Goal: Task Accomplishment & Management: Complete application form

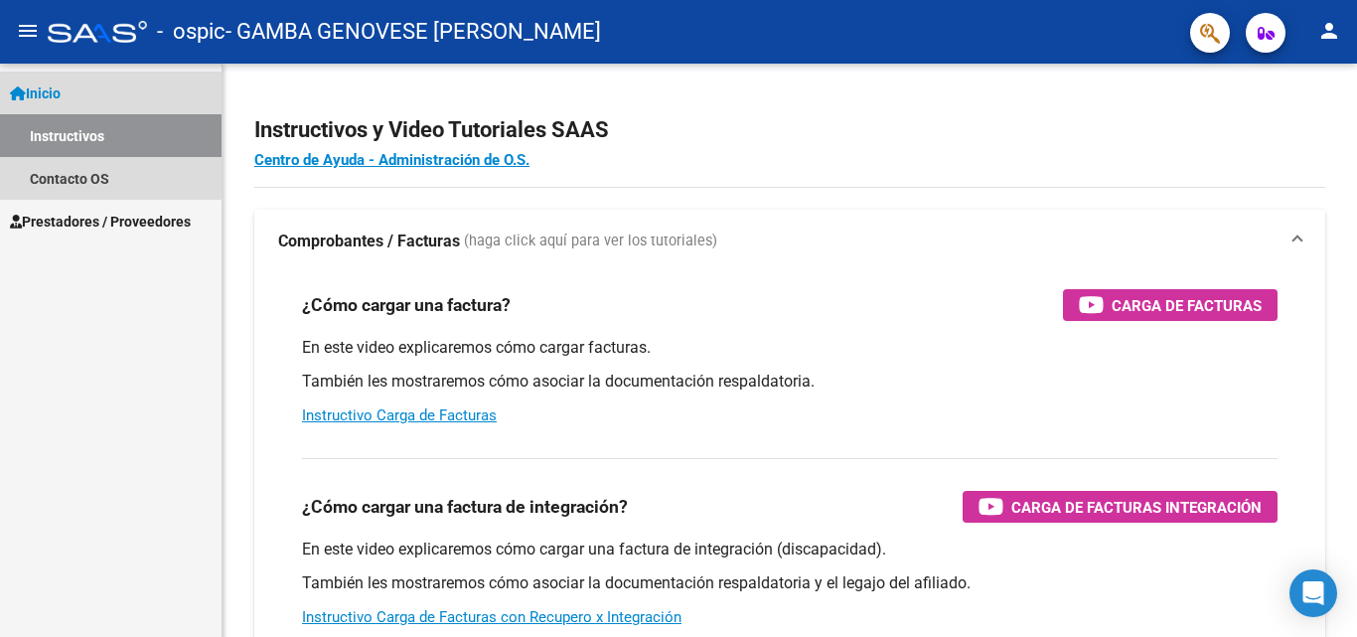
click at [61, 89] on span "Inicio" at bounding box center [35, 93] width 51 height 22
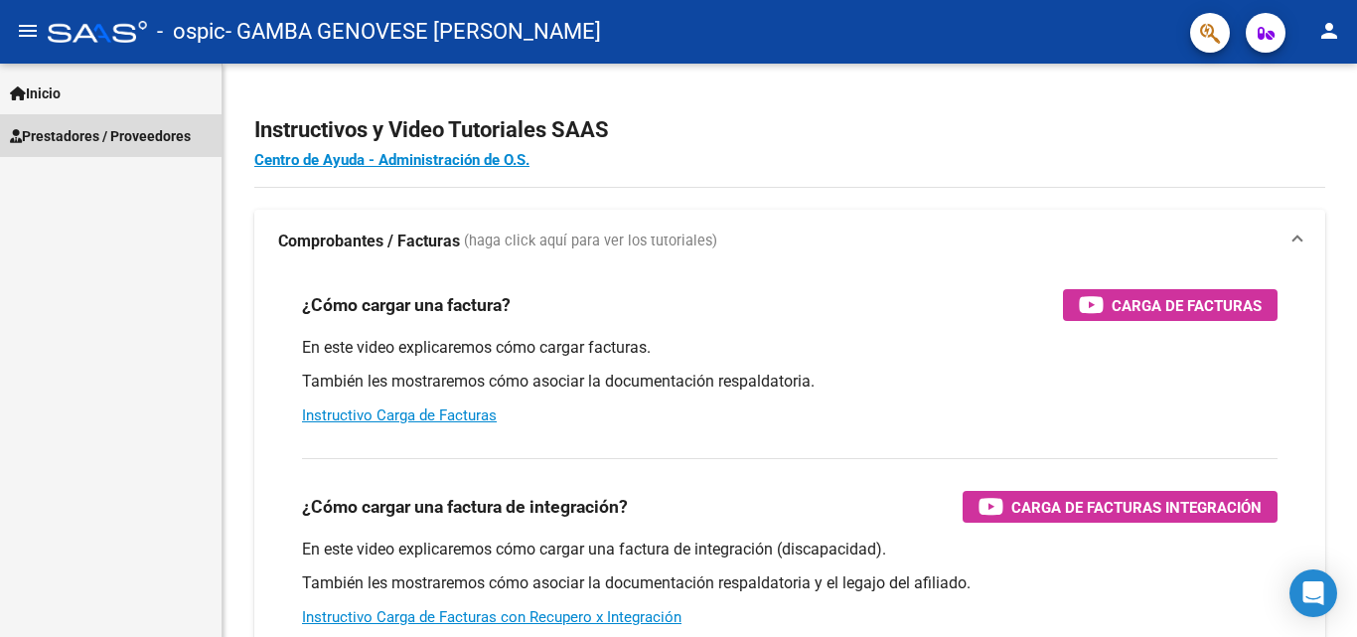
click at [114, 140] on span "Prestadores / Proveedores" at bounding box center [100, 136] width 181 height 22
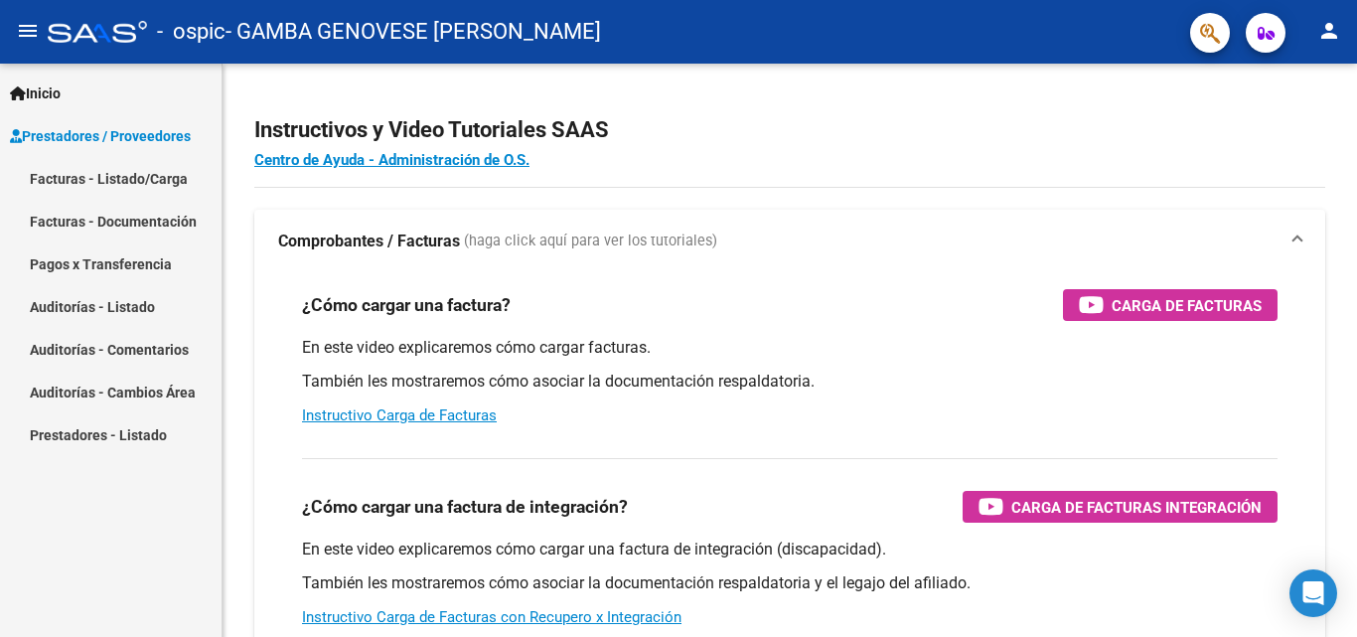
click at [172, 204] on link "Facturas - Documentación" at bounding box center [111, 221] width 222 height 43
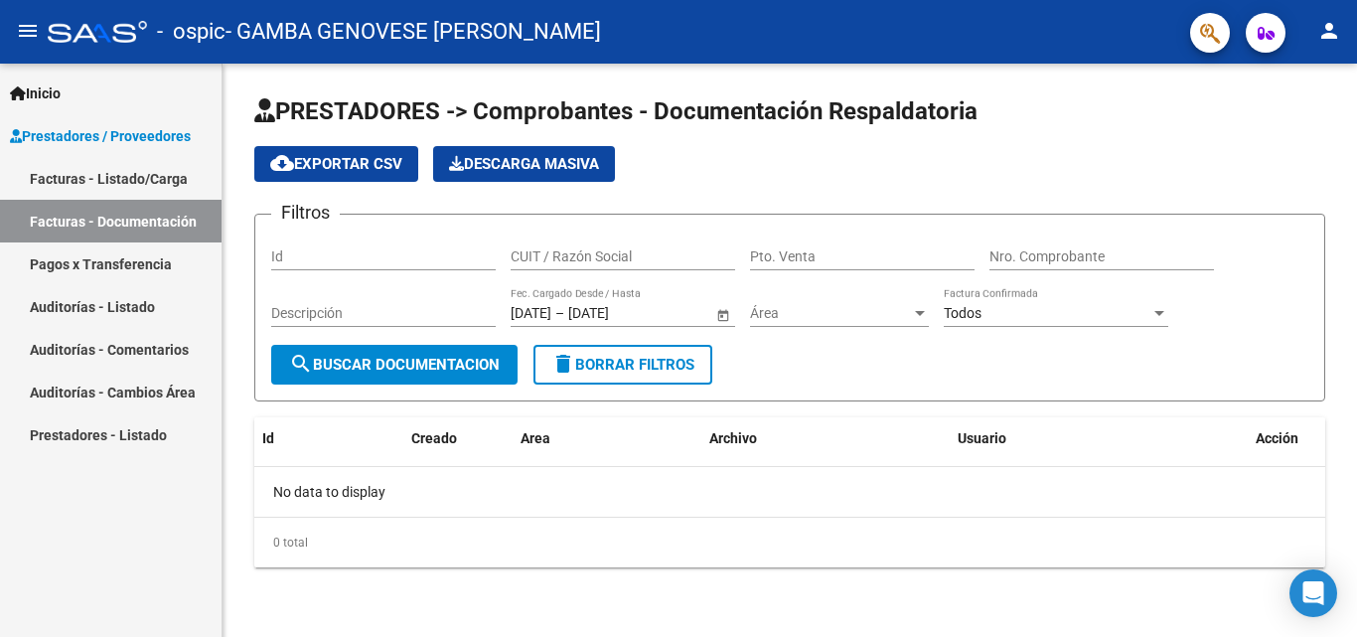
click at [362, 250] on input "Id" at bounding box center [383, 256] width 225 height 17
click at [562, 264] on input "CUIT / Razón Social" at bounding box center [623, 256] width 225 height 17
type input "53803468"
click at [834, 255] on input "Pto. Venta" at bounding box center [862, 256] width 225 height 17
type input "000001"
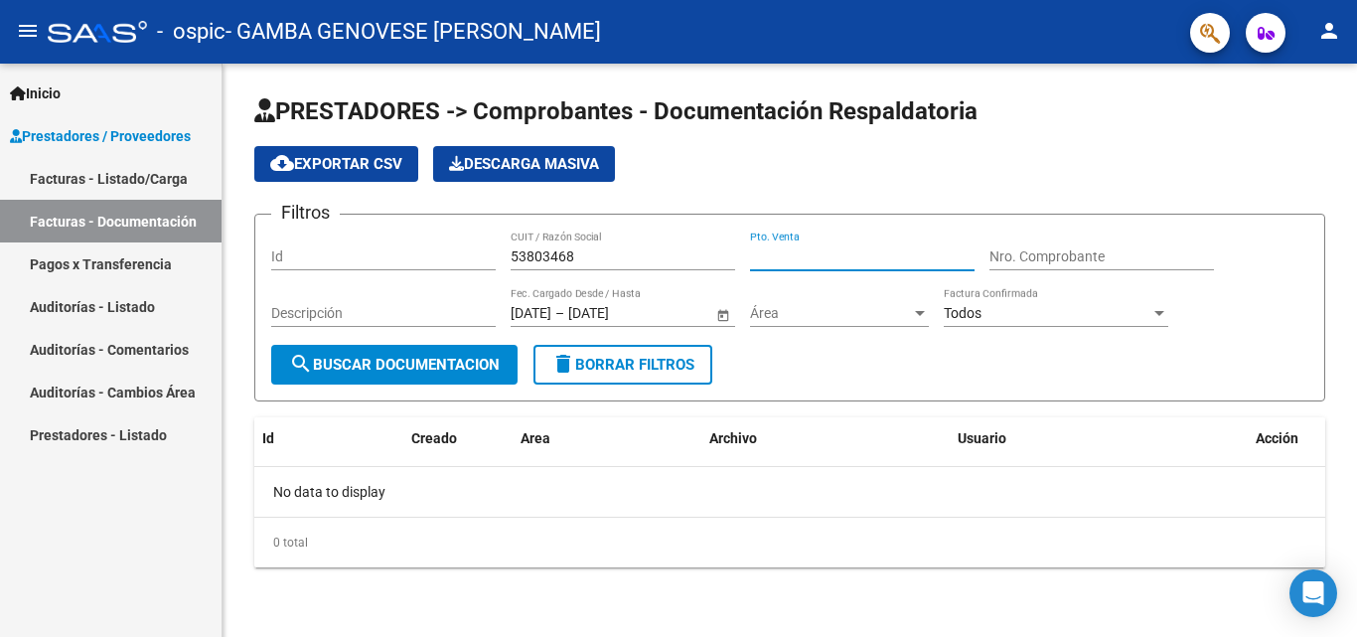
type input "1"
type input "00001"
click at [992, 252] on input "Nro. Comprobante" at bounding box center [1102, 256] width 225 height 17
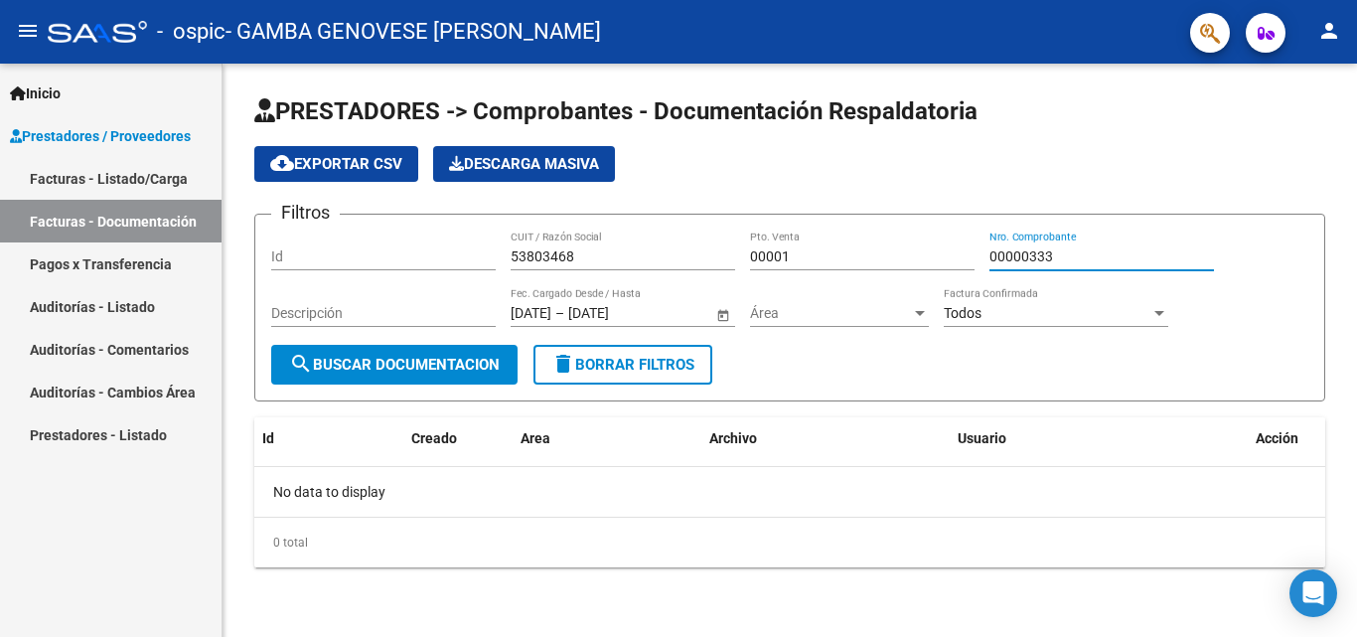
type input "00000333"
click at [358, 281] on div "Id" at bounding box center [383, 258] width 225 height 57
click at [767, 318] on span "Área" at bounding box center [830, 313] width 161 height 17
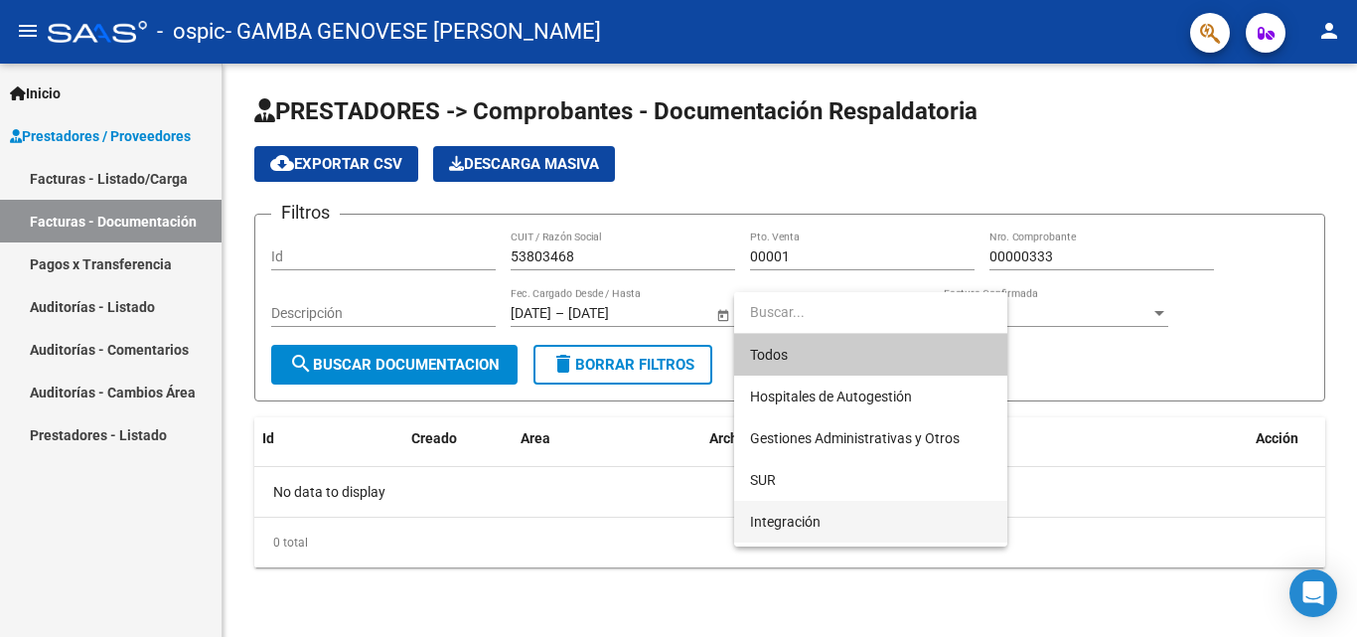
click at [872, 524] on span "Integración" at bounding box center [870, 522] width 241 height 42
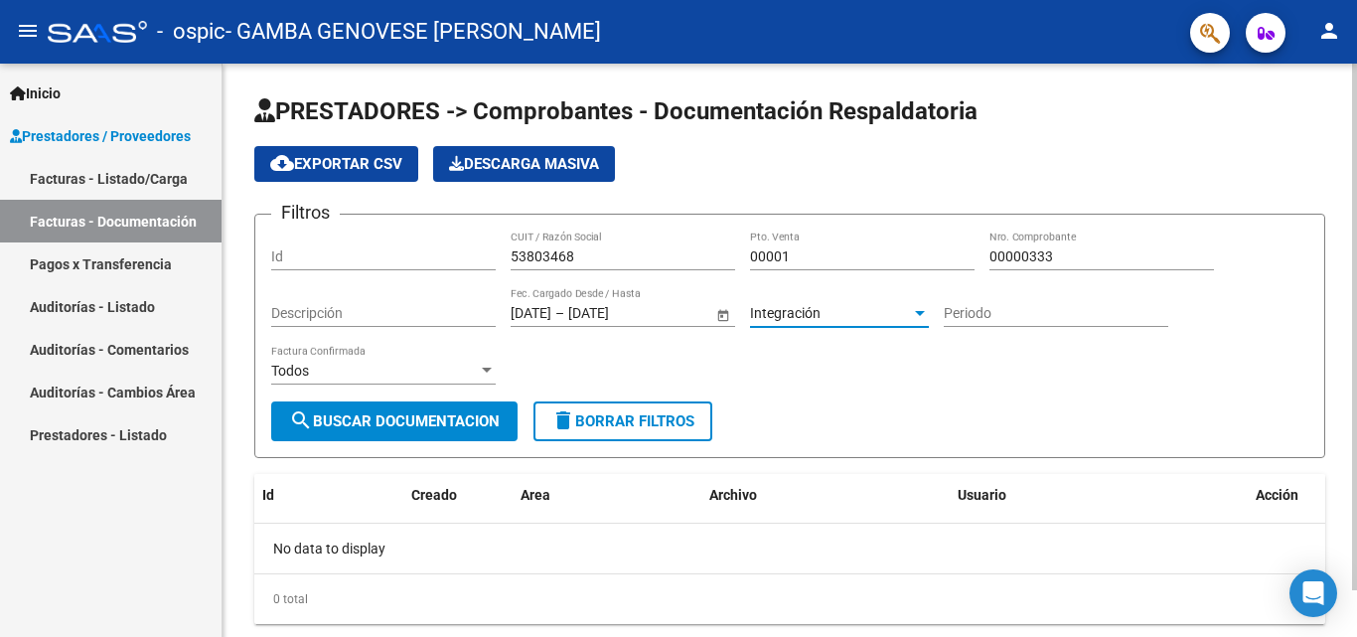
click at [974, 315] on input "Periodo" at bounding box center [1056, 313] width 225 height 17
type input "082025"
click at [485, 355] on div "Todos Factura Confirmada" at bounding box center [383, 365] width 225 height 40
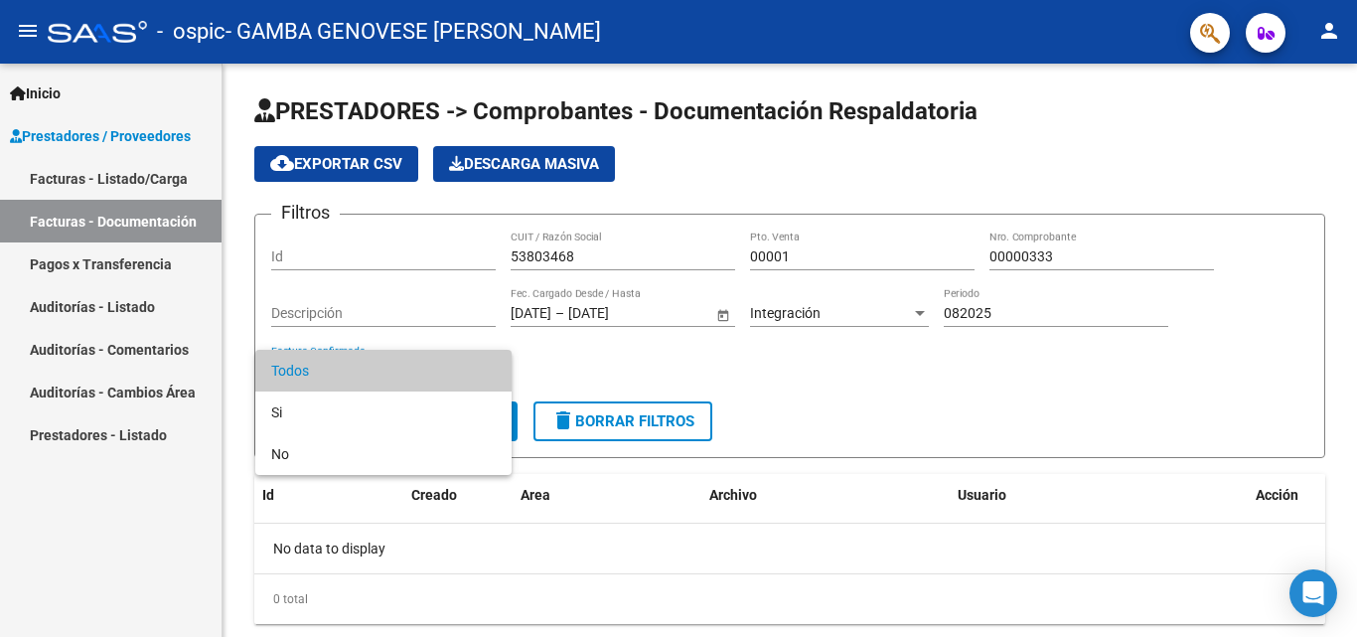
click at [830, 337] on div at bounding box center [678, 318] width 1357 height 637
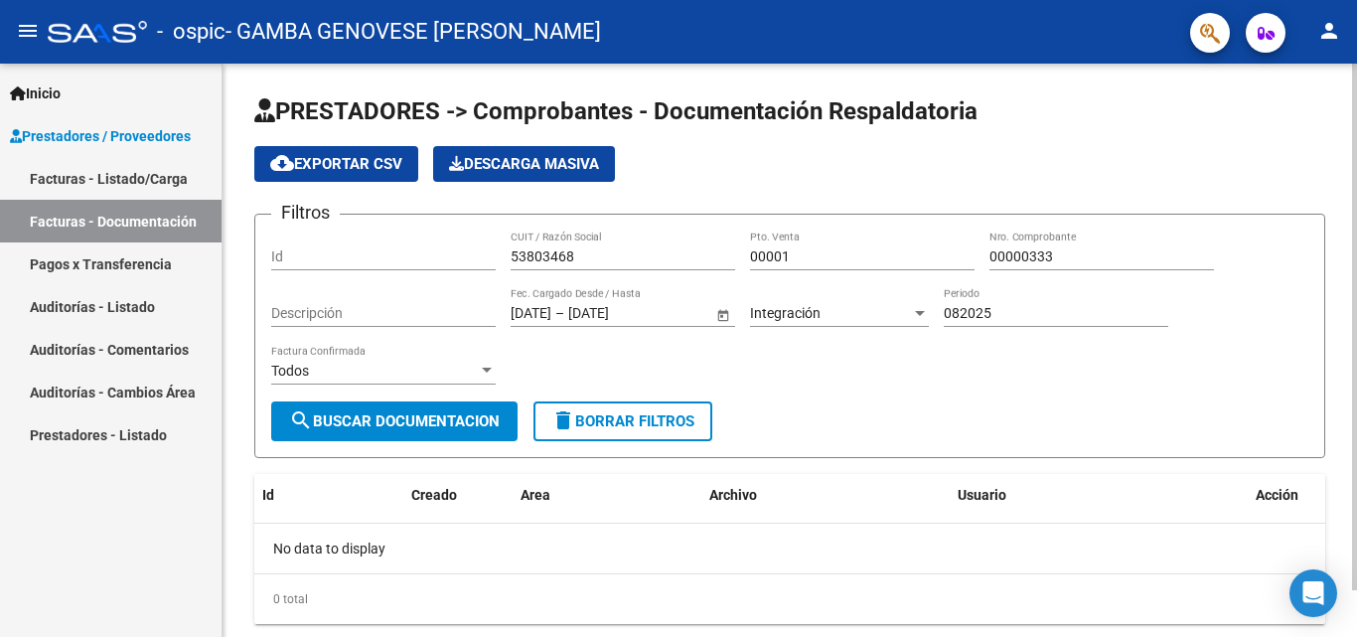
click at [467, 374] on div "Todos" at bounding box center [374, 371] width 207 height 17
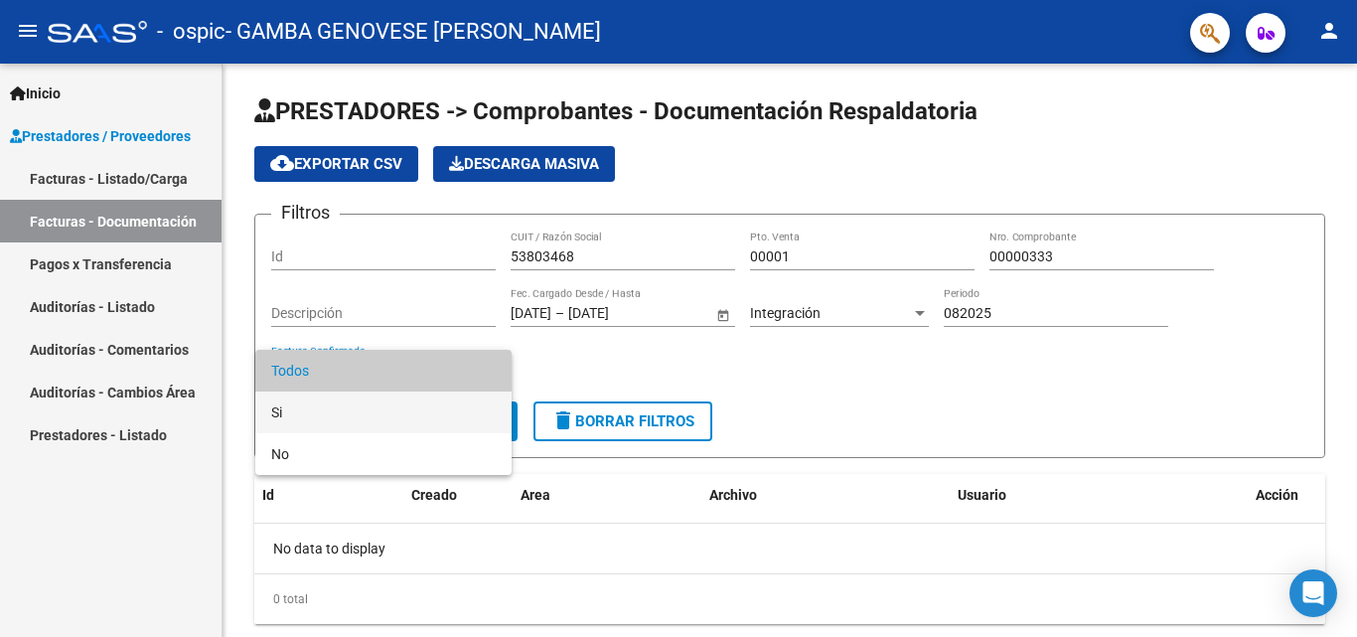
click at [462, 399] on span "Si" at bounding box center [383, 412] width 225 height 42
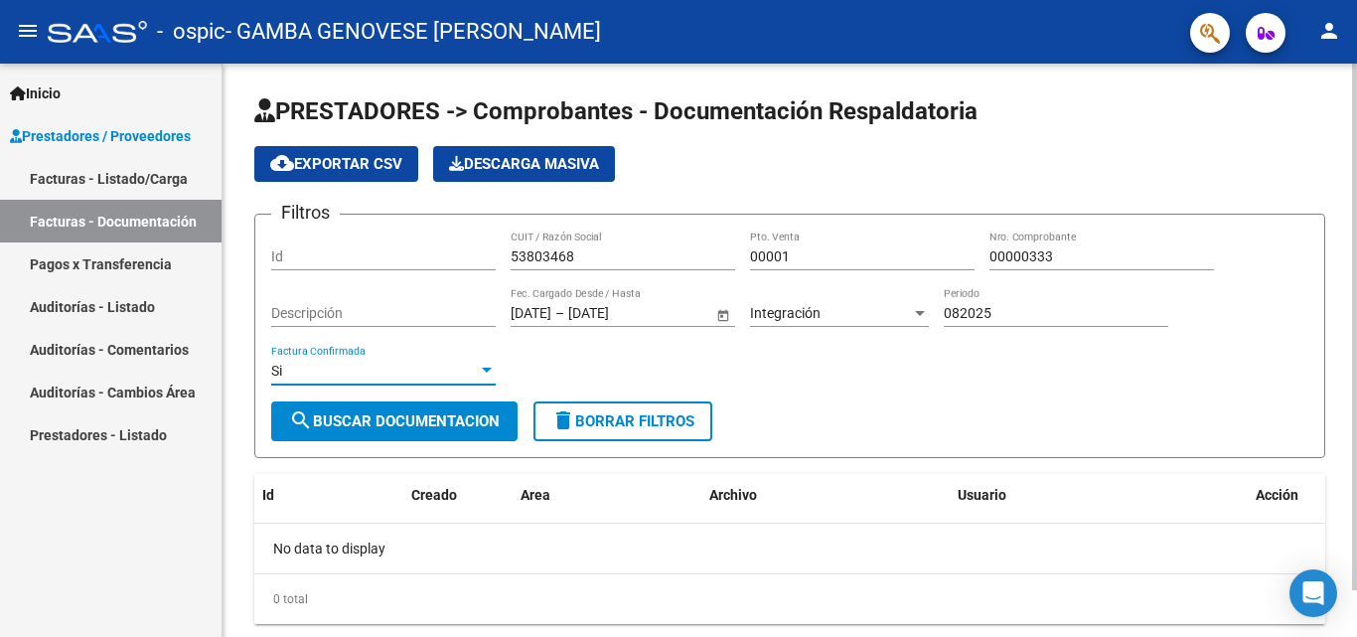
click at [462, 416] on span "search Buscar Documentacion" at bounding box center [394, 421] width 211 height 18
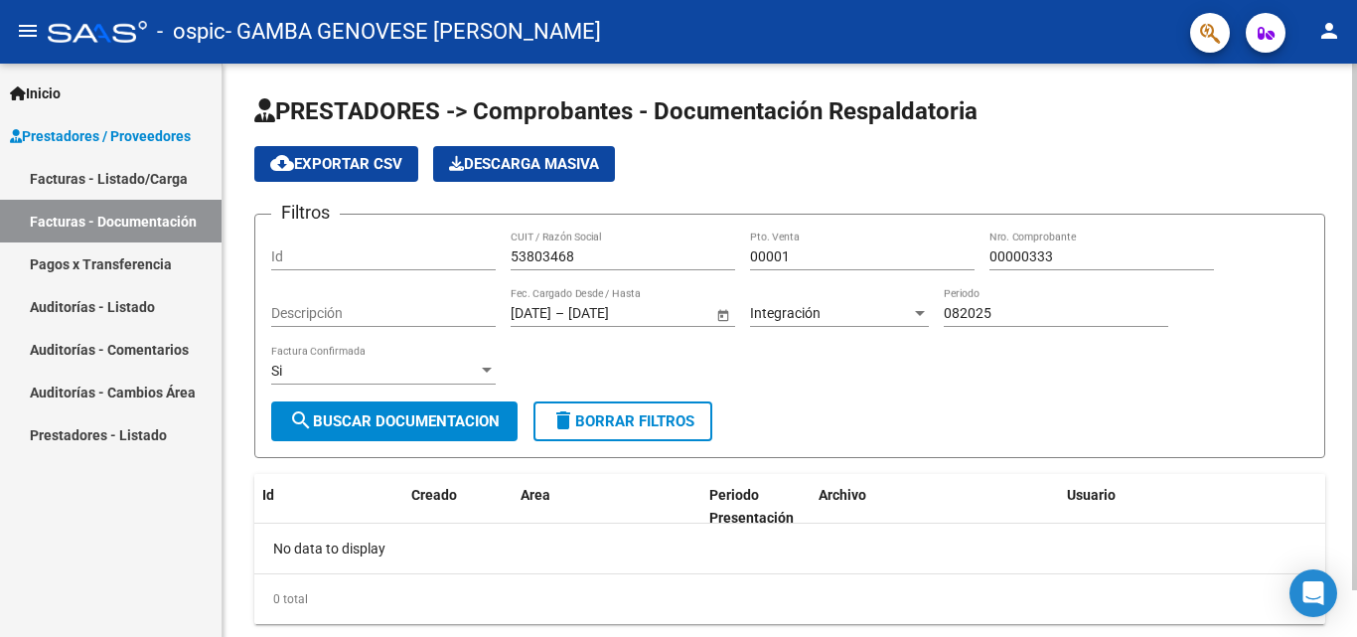
click at [391, 166] on span "cloud_download Exportar CSV" at bounding box center [336, 164] width 132 height 18
click at [1308, 156] on div "cloud_download Exportar CSV Descarga Masiva" at bounding box center [789, 164] width 1071 height 36
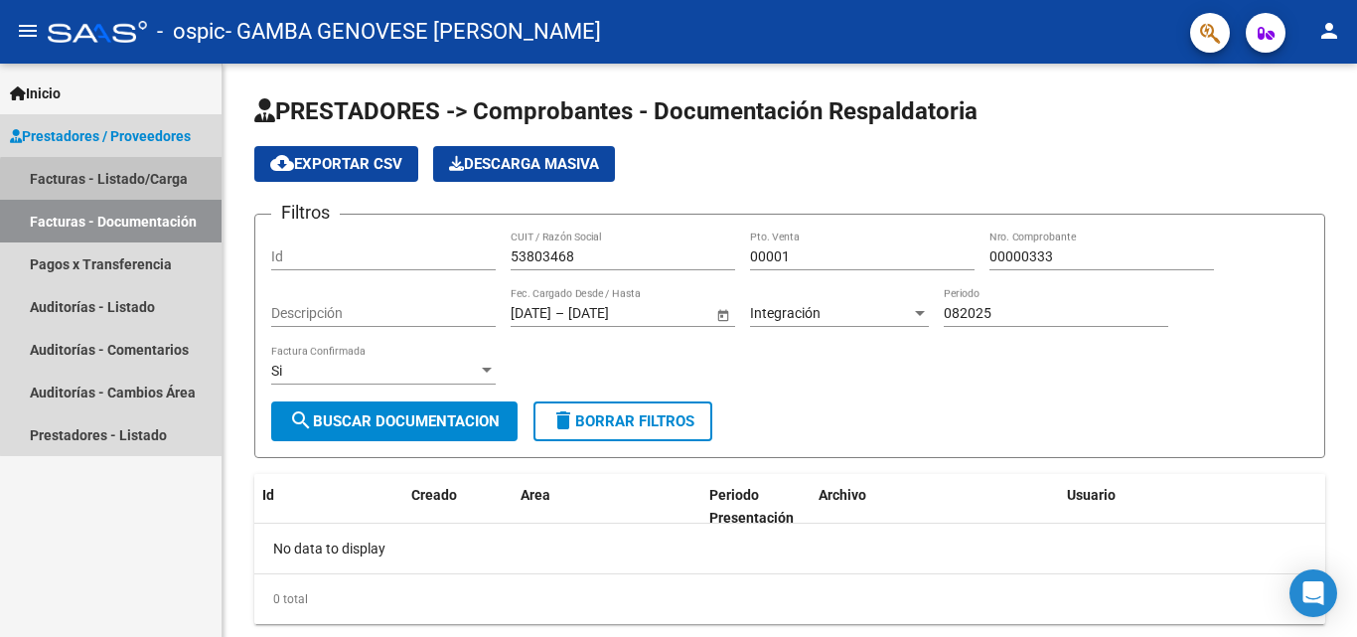
click at [128, 187] on link "Facturas - Listado/Carga" at bounding box center [111, 178] width 222 height 43
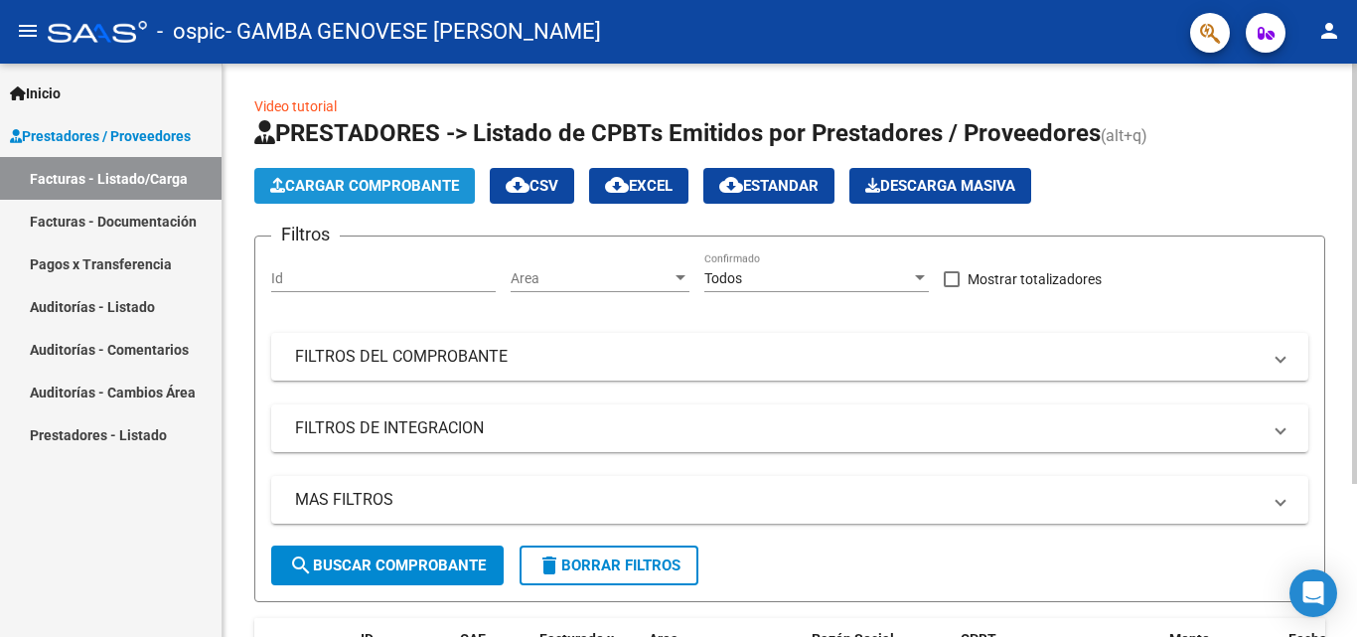
click at [393, 194] on span "Cargar Comprobante" at bounding box center [364, 186] width 189 height 18
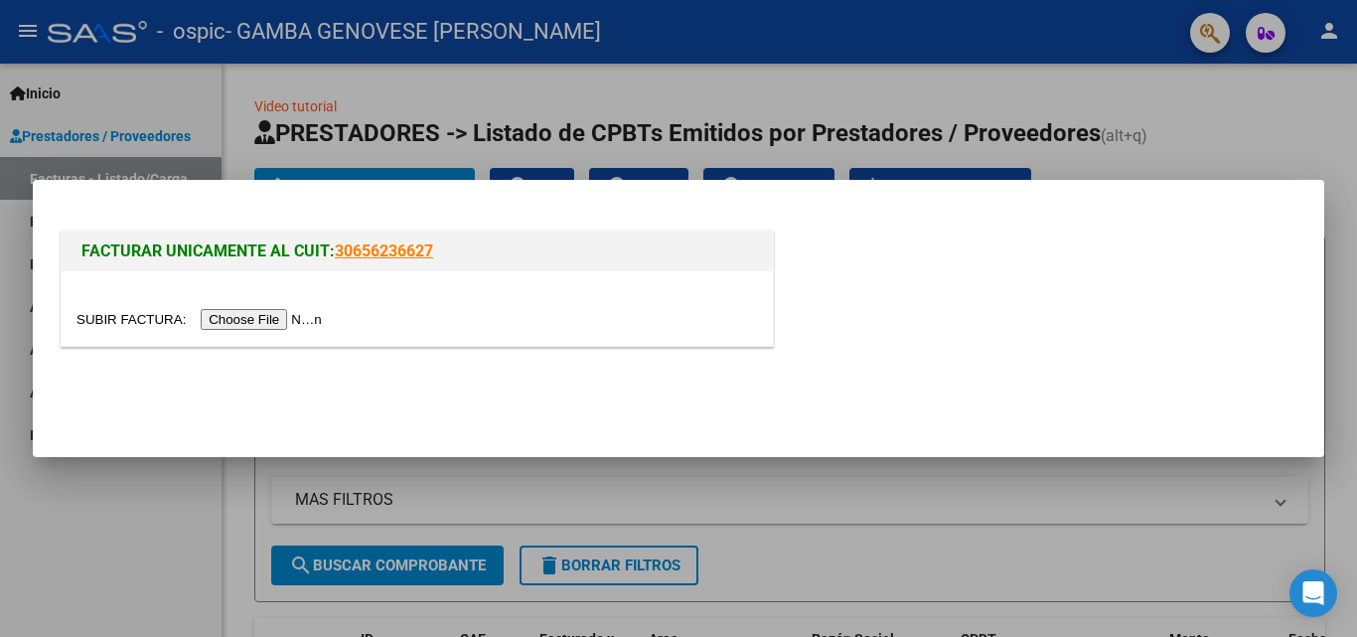
click at [268, 313] on input "file" at bounding box center [201, 319] width 251 height 21
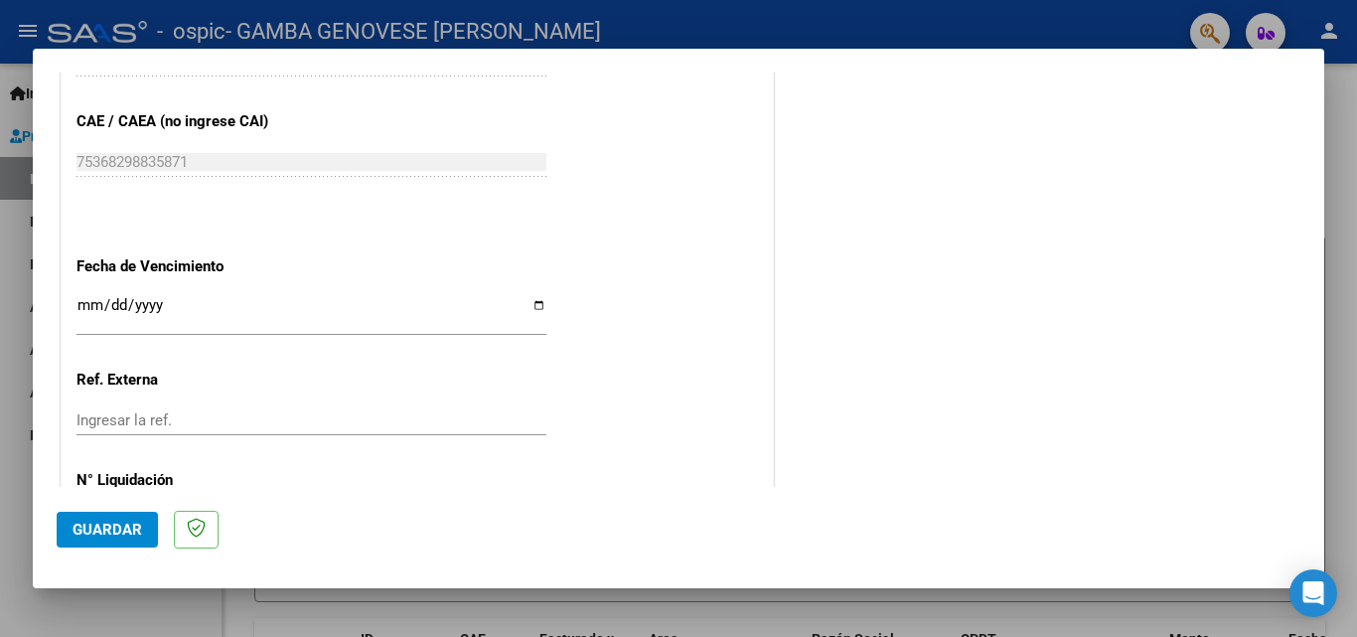
scroll to position [1093, 0]
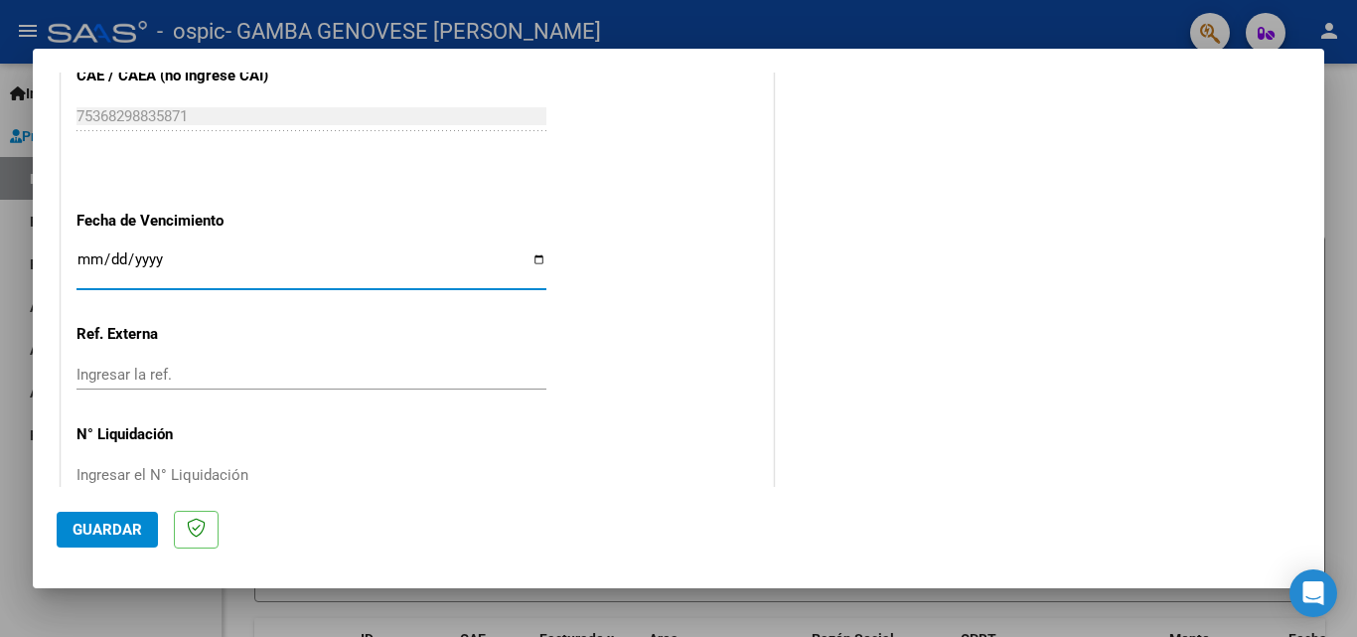
click at [535, 258] on input "Ingresar la fecha" at bounding box center [311, 267] width 470 height 32
click at [534, 257] on input "Ingresar la fecha" at bounding box center [311, 267] width 470 height 32
type input "[DATE]"
